Goal: Navigation & Orientation: Find specific page/section

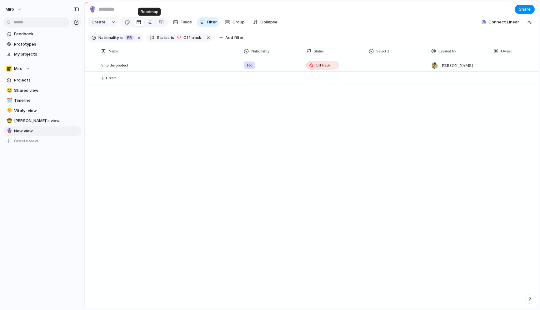
click at [150, 21] on div at bounding box center [149, 22] width 5 height 10
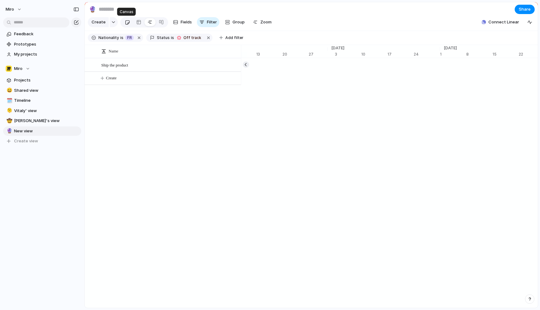
click at [127, 22] on div at bounding box center [127, 22] width 5 height 10
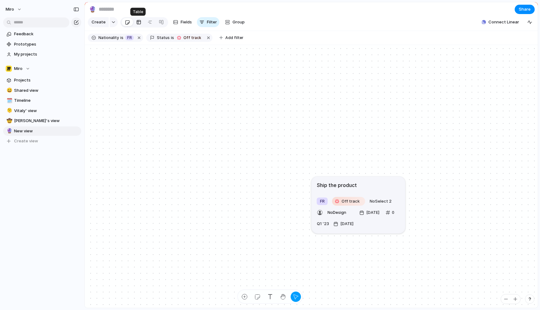
click at [140, 23] on div at bounding box center [138, 22] width 5 height 10
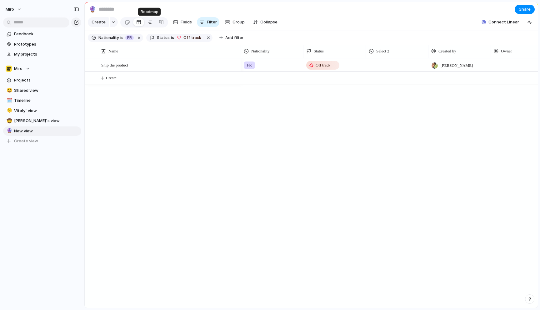
click at [150, 23] on div at bounding box center [149, 22] width 5 height 10
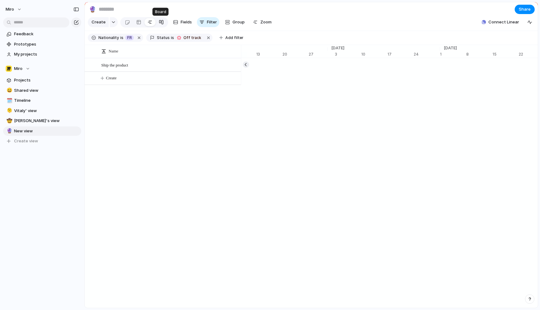
click at [162, 23] on div at bounding box center [161, 22] width 5 height 10
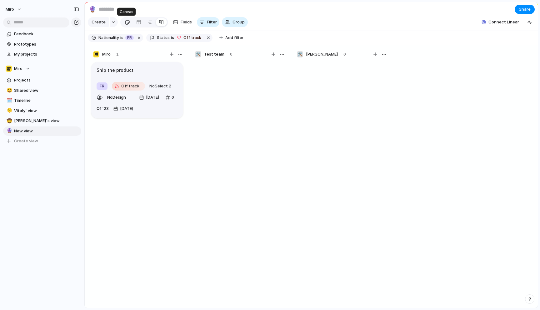
click at [129, 21] on link at bounding box center [128, 22] width 12 height 10
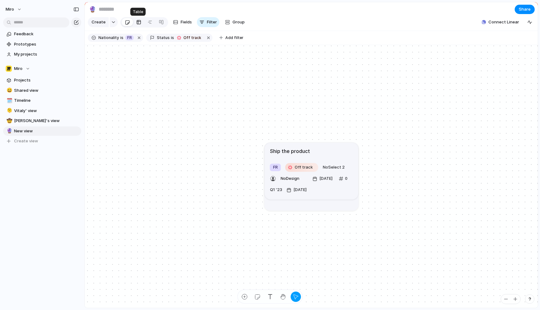
click at [138, 22] on div at bounding box center [138, 22] width 5 height 10
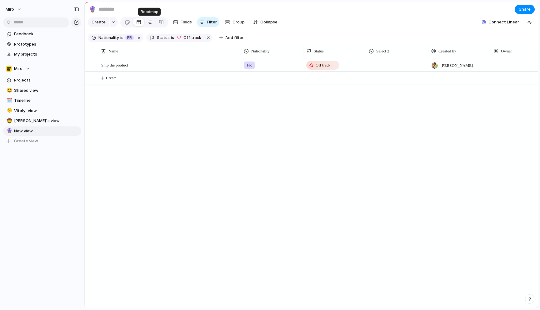
click at [150, 23] on div at bounding box center [149, 22] width 5 height 10
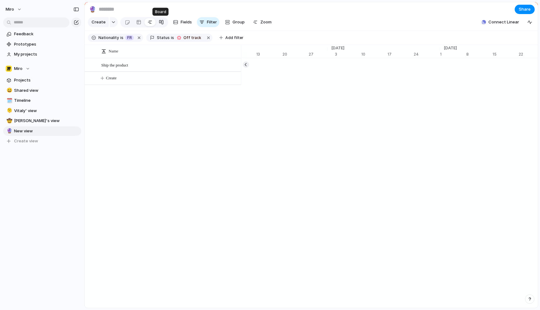
click at [159, 22] on div at bounding box center [161, 22] width 5 height 10
